Goal: Transaction & Acquisition: Book appointment/travel/reservation

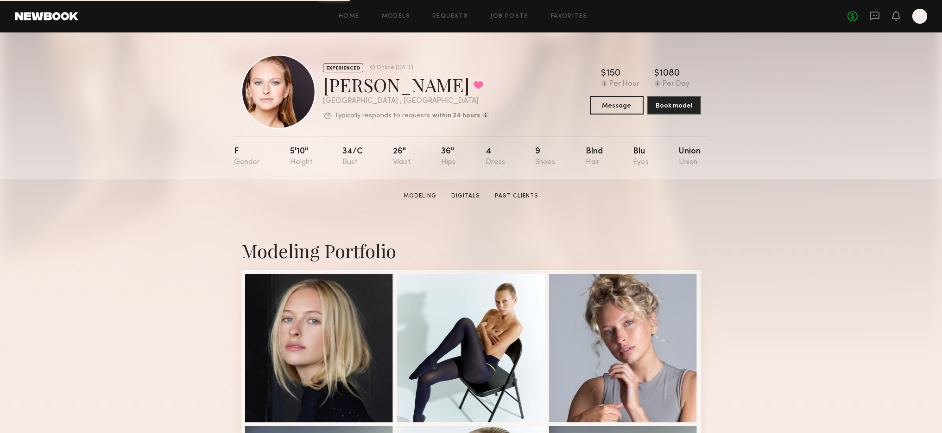
click at [876, 20] on link at bounding box center [875, 17] width 10 height 12
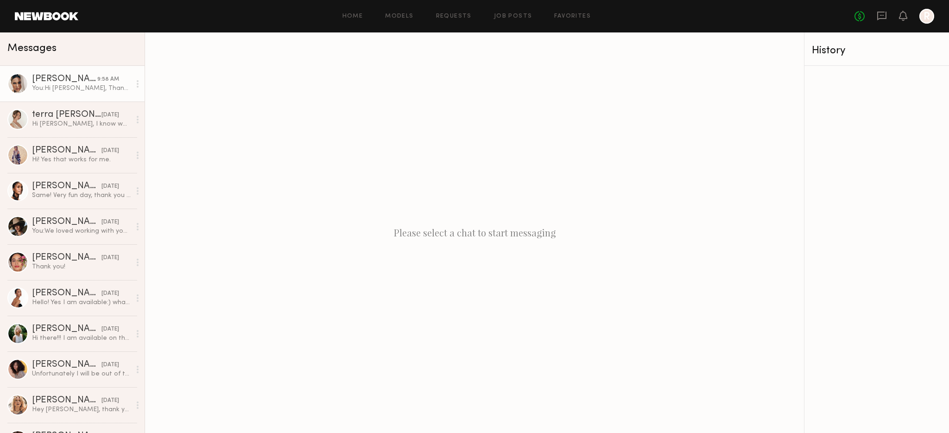
click at [45, 77] on div "Ali C." at bounding box center [64, 79] width 65 height 9
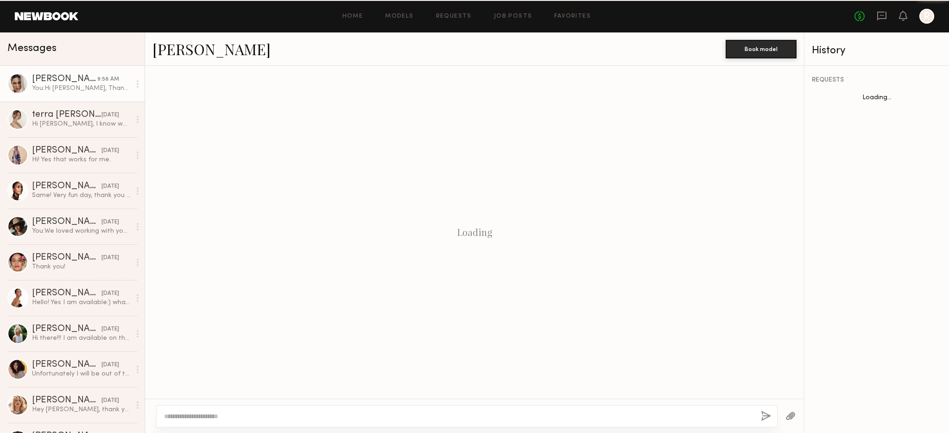
scroll to position [998, 0]
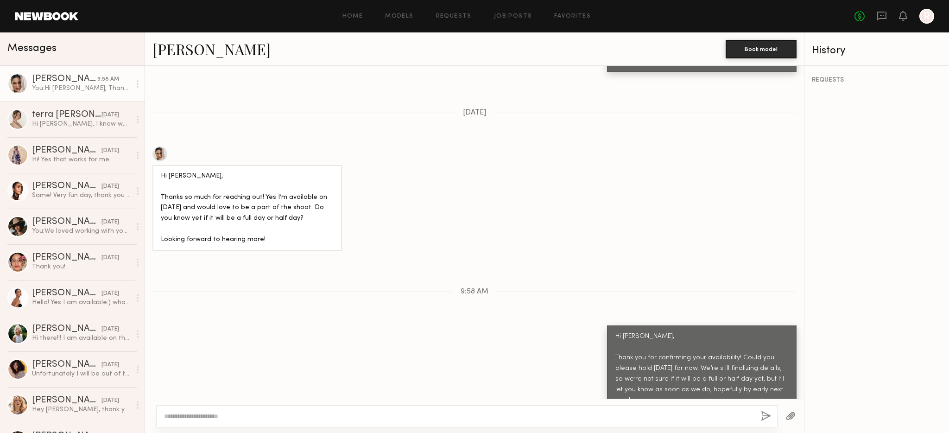
click at [168, 53] on link "Ali C." at bounding box center [211, 49] width 118 height 20
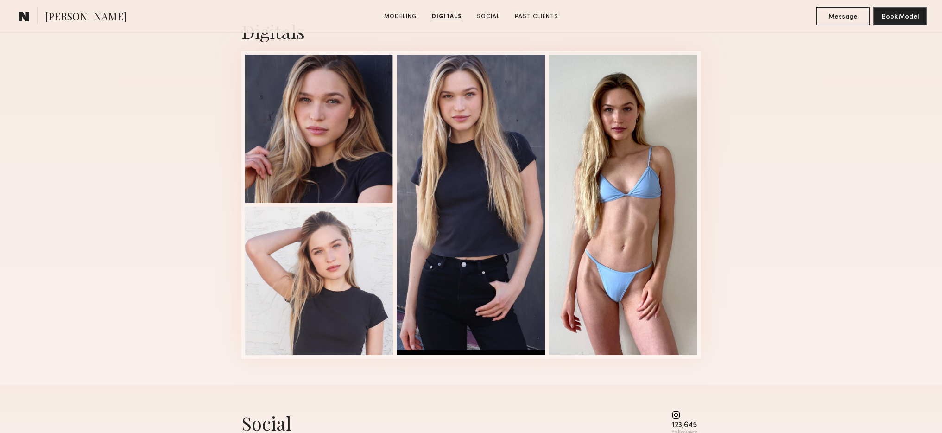
scroll to position [1170, 0]
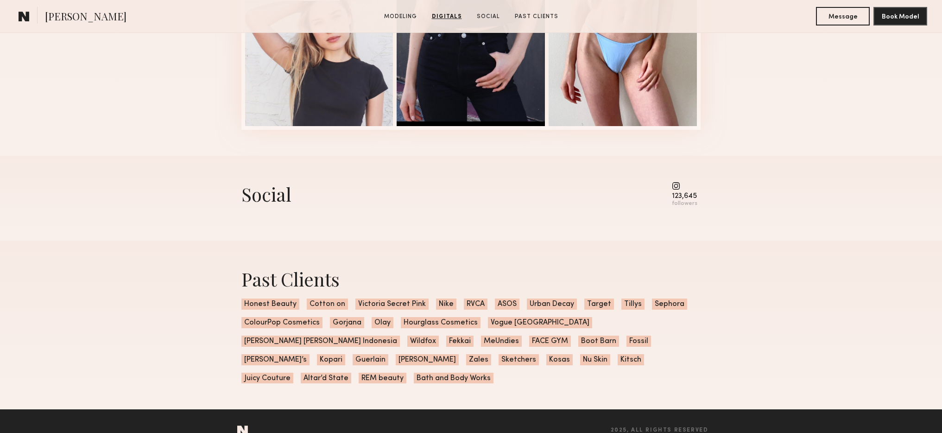
click at [674, 186] on common-icon at bounding box center [684, 186] width 25 height 8
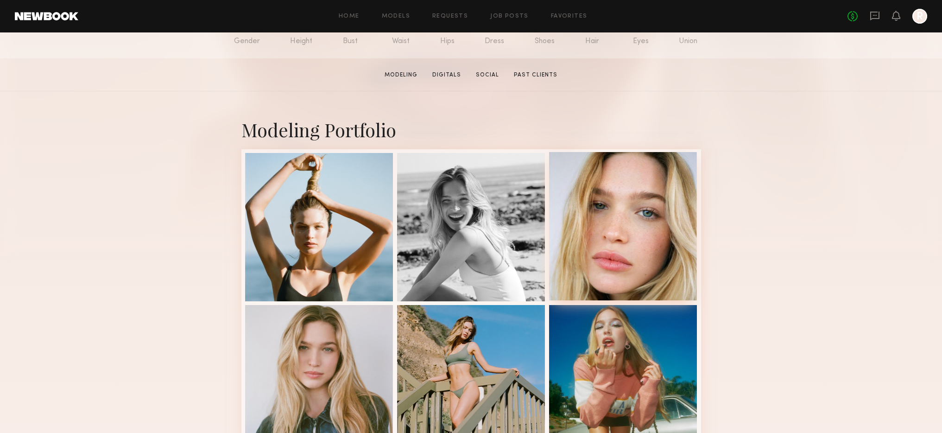
scroll to position [160, 0]
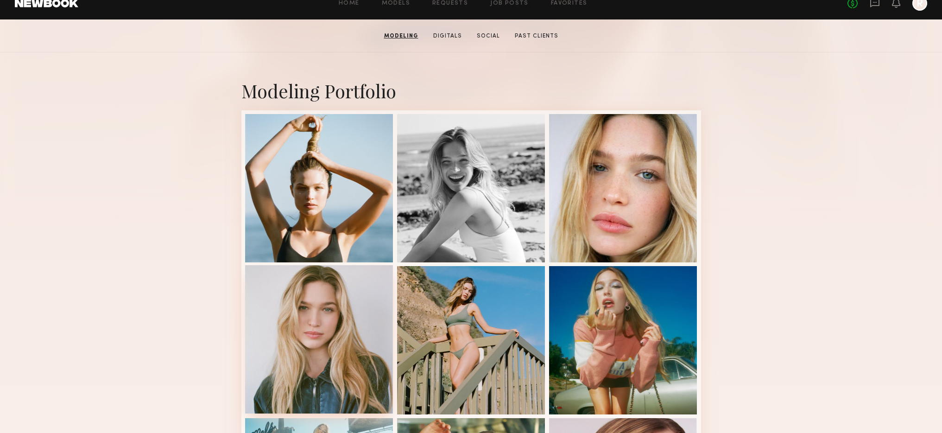
click at [313, 336] on div at bounding box center [319, 339] width 148 height 148
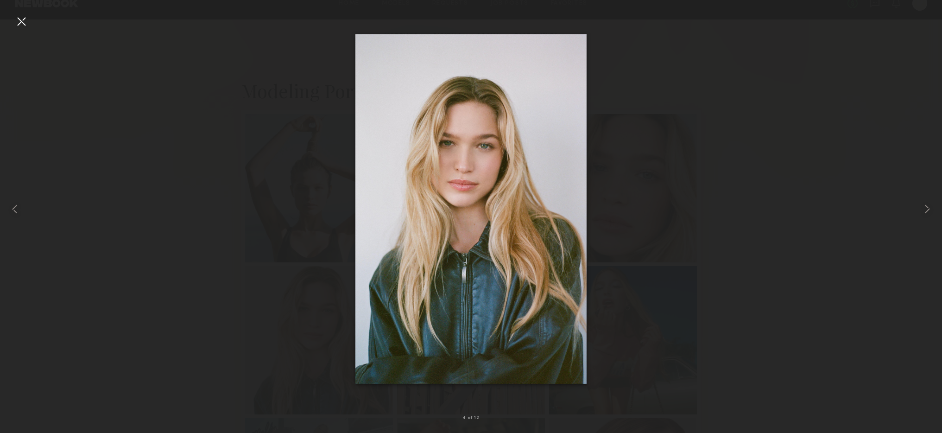
click at [737, 194] on div at bounding box center [471, 209] width 942 height 388
click at [856, 203] on div at bounding box center [471, 209] width 942 height 388
click at [25, 20] on div at bounding box center [21, 21] width 15 height 15
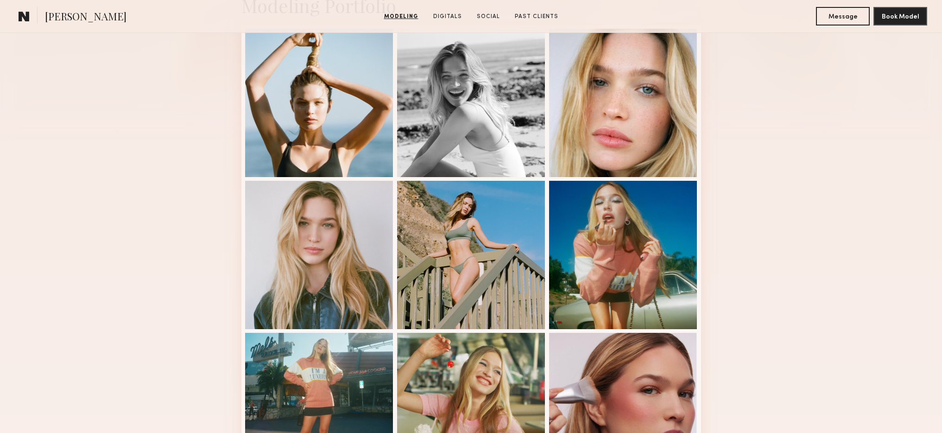
scroll to position [200, 0]
